Goal: Information Seeking & Learning: Learn about a topic

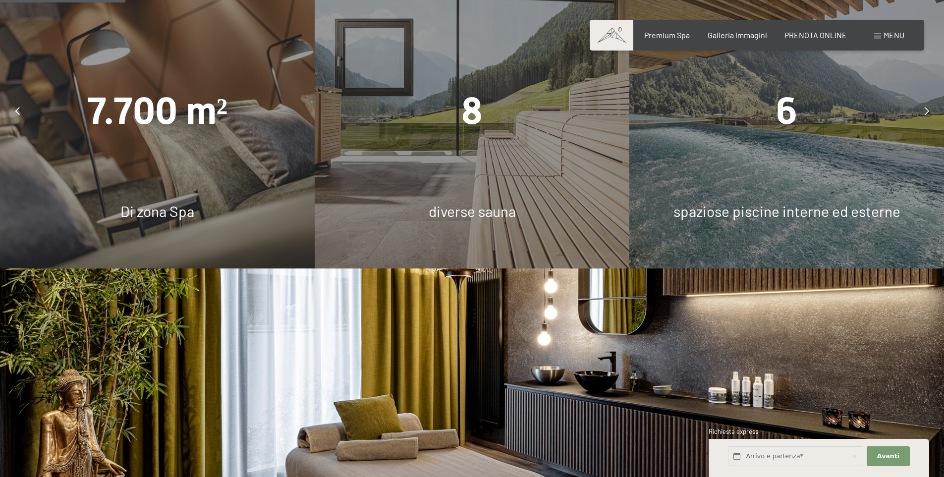
scroll to position [644, 0]
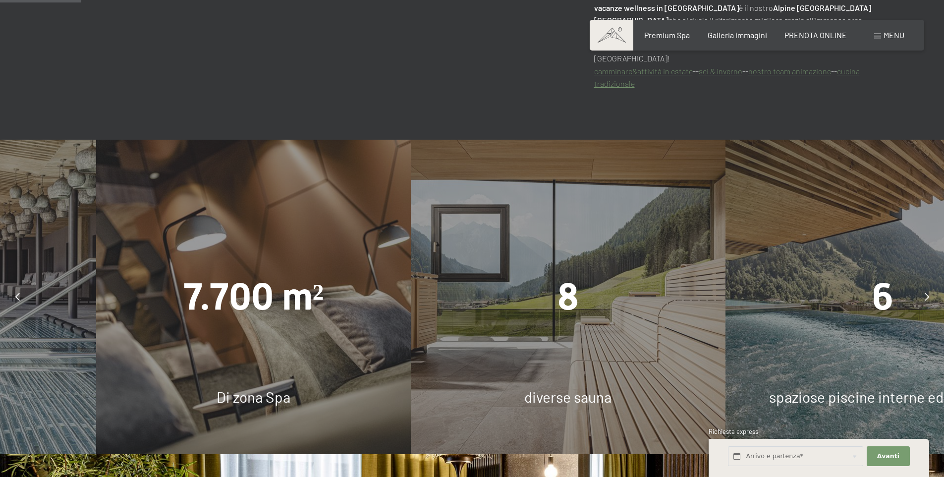
drag, startPoint x: 180, startPoint y: 289, endPoint x: 626, endPoint y: 274, distance: 446.3
click at [661, 272] on div "8" at bounding box center [568, 297] width 315 height 53
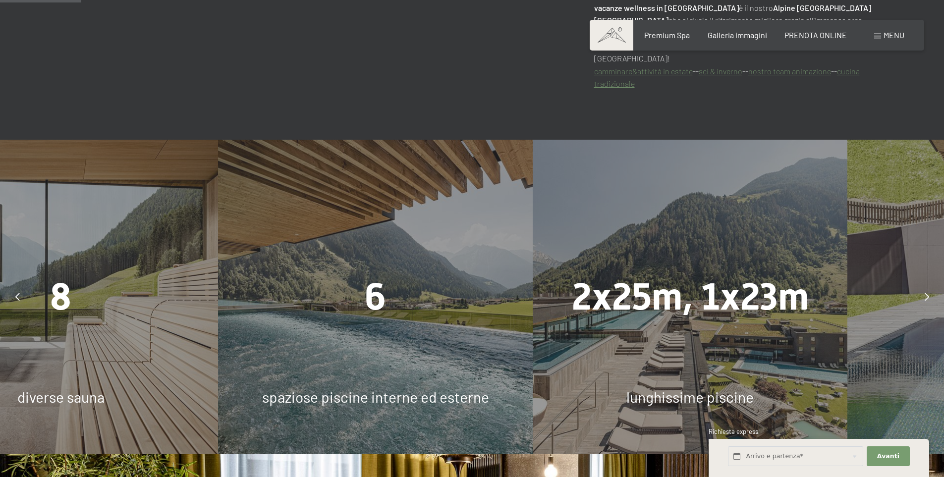
drag, startPoint x: 547, startPoint y: 379, endPoint x: 419, endPoint y: 370, distance: 127.7
click at [419, 370] on div "6 spaziose piscine interne ed esterne" at bounding box center [375, 297] width 315 height 315
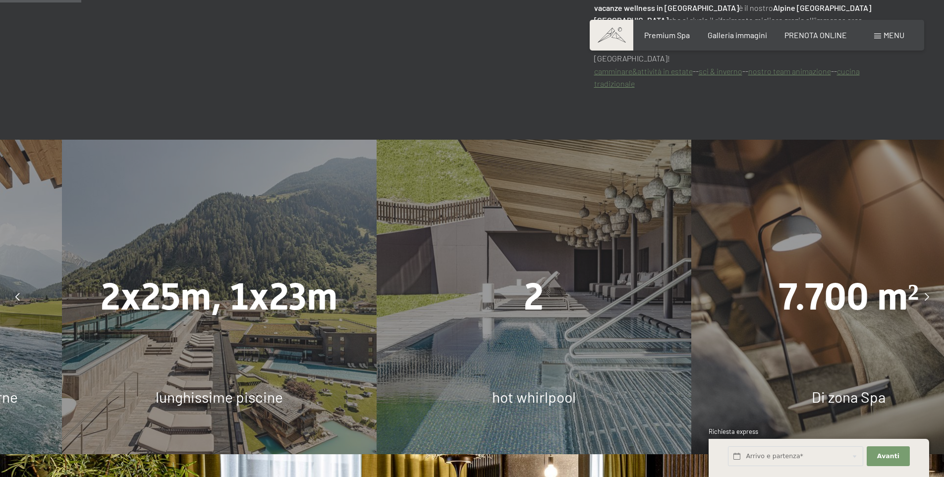
drag, startPoint x: 554, startPoint y: 373, endPoint x: 282, endPoint y: 328, distance: 275.8
click at [283, 329] on div "2x25m, 1x23m lunghissime piscine" at bounding box center [219, 297] width 315 height 315
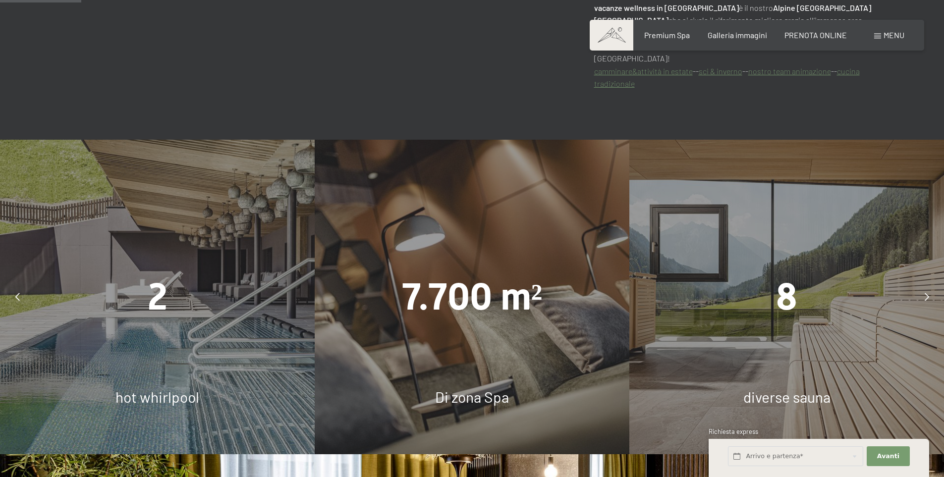
drag, startPoint x: 408, startPoint y: 312, endPoint x: 234, endPoint y: 363, distance: 181.3
click at [340, 324] on div "7.700 m² Di zona Spa" at bounding box center [472, 297] width 315 height 315
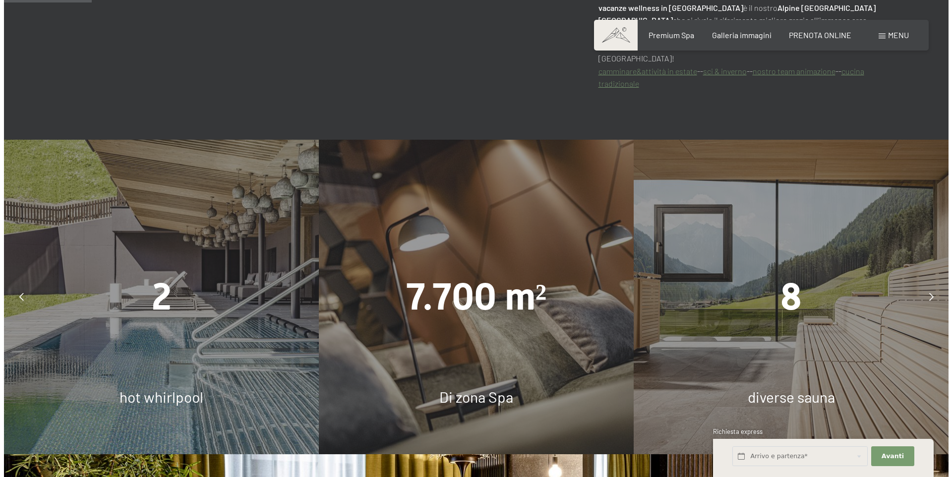
scroll to position [991, 0]
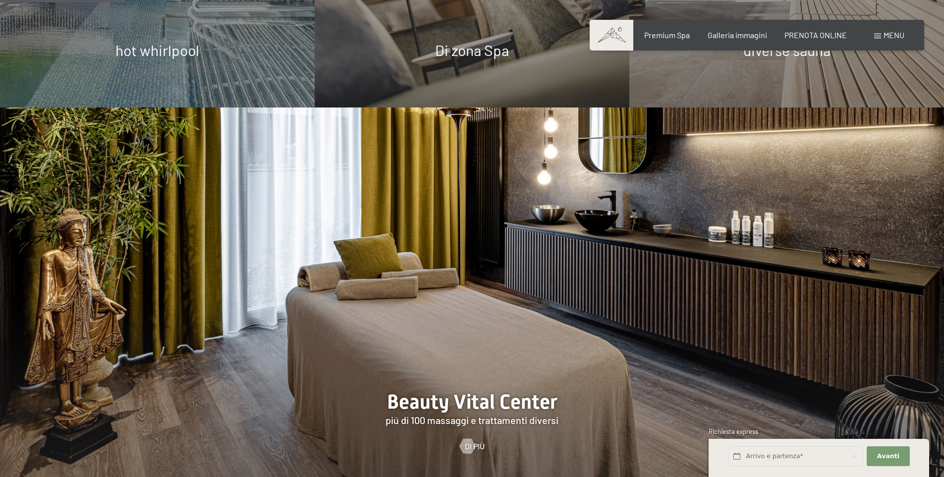
click at [893, 38] on span "Menu" at bounding box center [894, 34] width 21 height 9
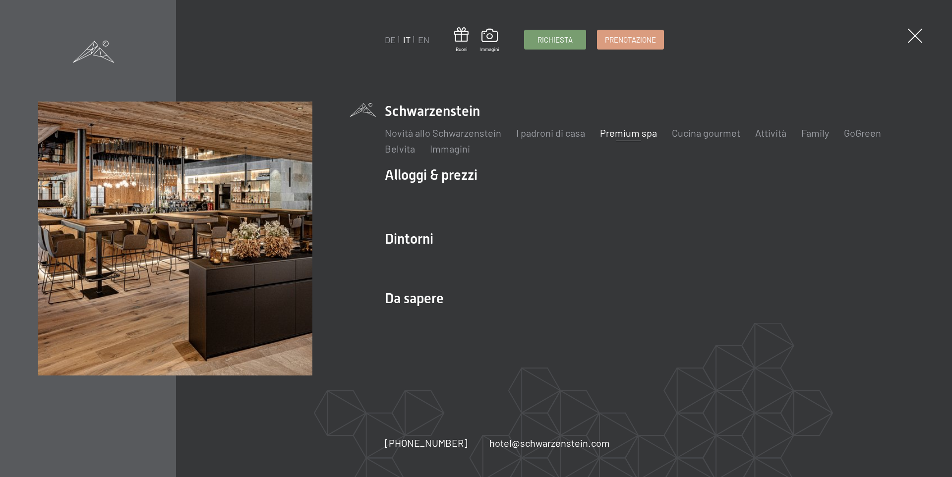
click at [628, 133] on link "Premium spa" at bounding box center [628, 133] width 57 height 12
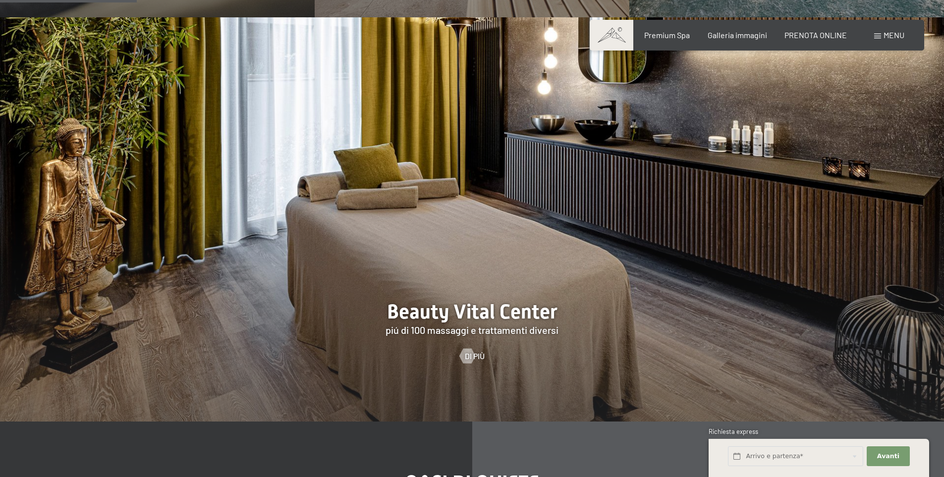
scroll to position [892, 0]
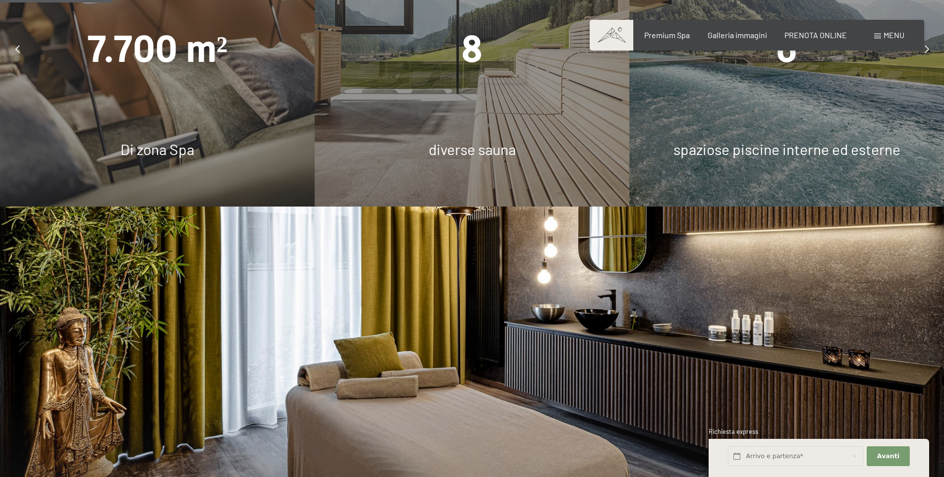
click at [124, 105] on div "7.700 m² Di zona Spa" at bounding box center [157, 49] width 315 height 315
click at [146, 140] on span "Di zona Spa" at bounding box center [157, 149] width 74 height 18
drag, startPoint x: 146, startPoint y: 139, endPoint x: 336, endPoint y: 94, distance: 194.5
click at [153, 140] on span "Di zona Spa" at bounding box center [157, 149] width 74 height 18
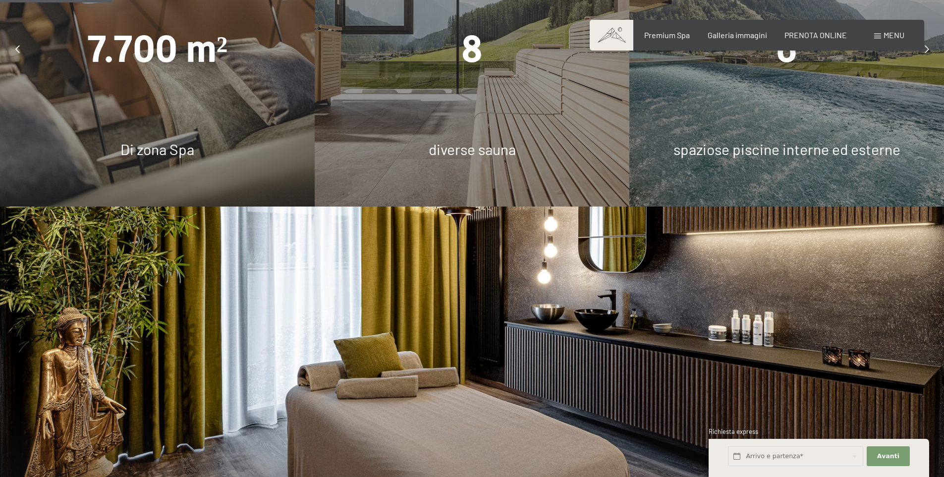
click at [464, 59] on div "7.700 m² Di zona Spa 8 diverse sauna 6 spaziose piscine interne ed esterne 2x25…" at bounding box center [786, 49] width 4721 height 315
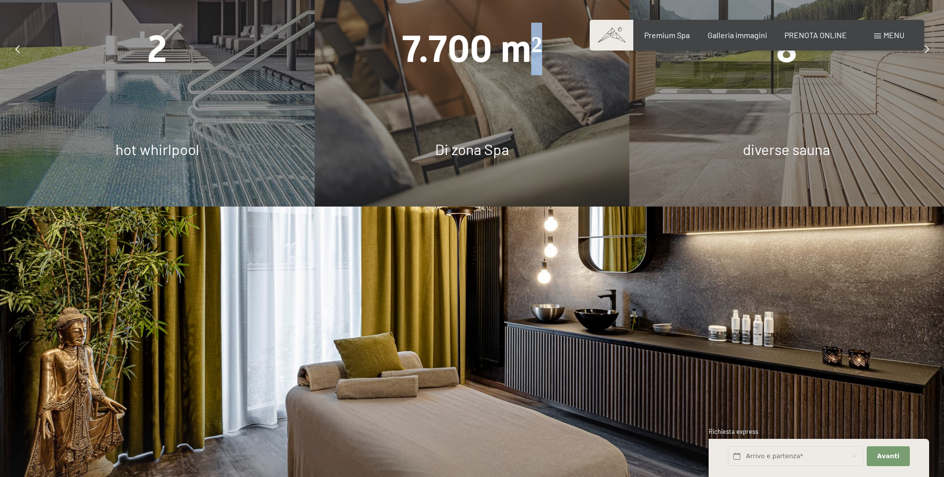
click at [464, 59] on div "7.700 m²" at bounding box center [472, 49] width 315 height 53
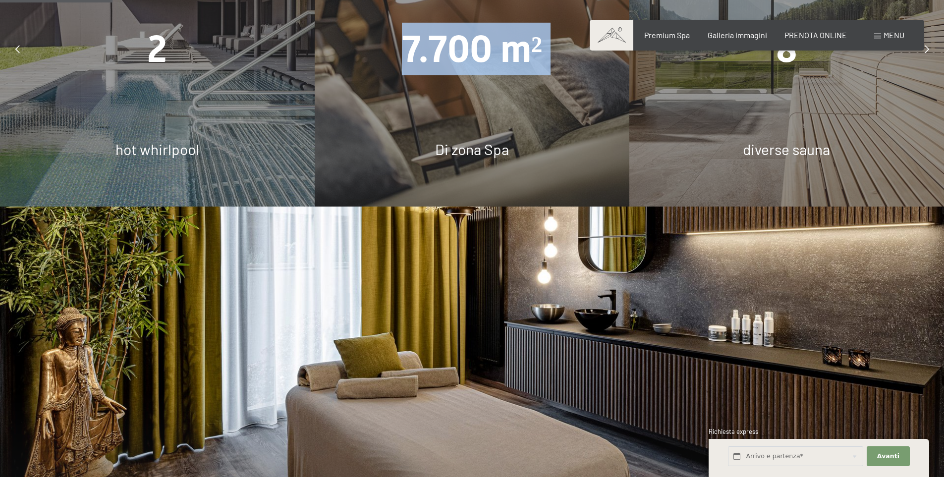
click at [464, 59] on div "7.700 m²" at bounding box center [472, 49] width 315 height 53
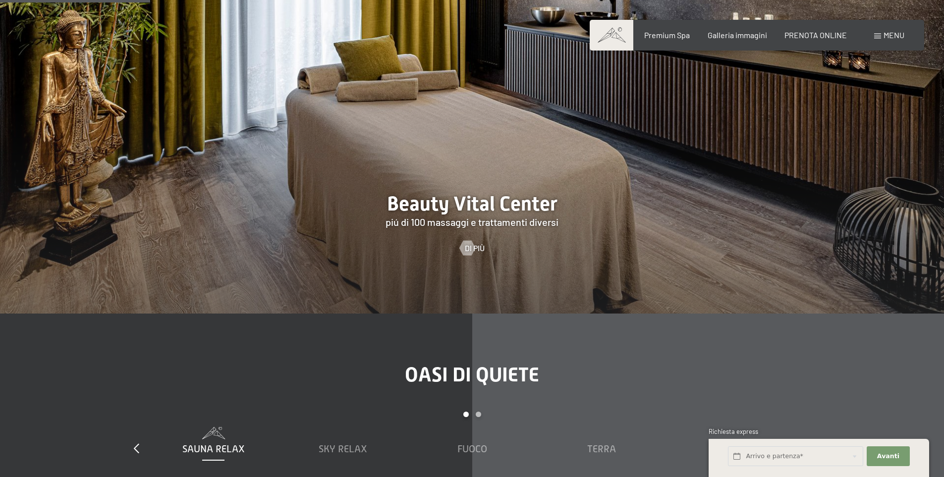
click at [497, 229] on div at bounding box center [472, 111] width 944 height 404
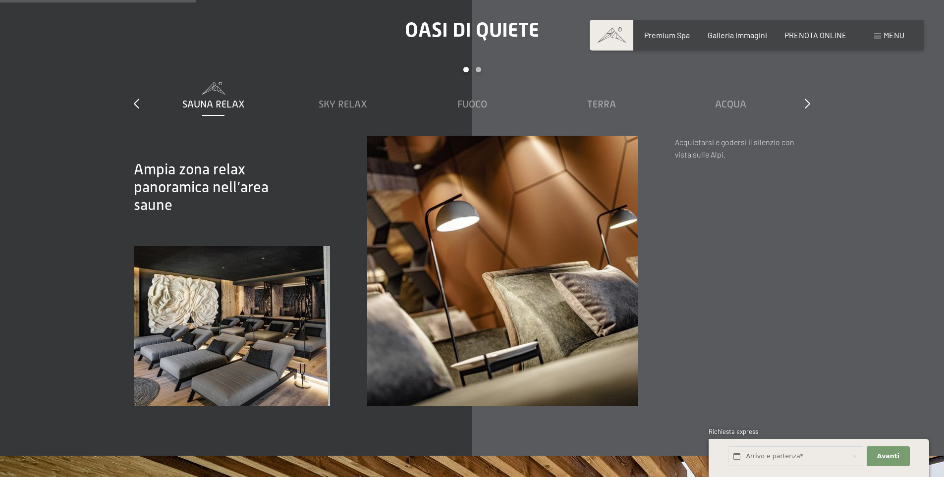
scroll to position [1487, 0]
